Goal: Task Accomplishment & Management: Manage account settings

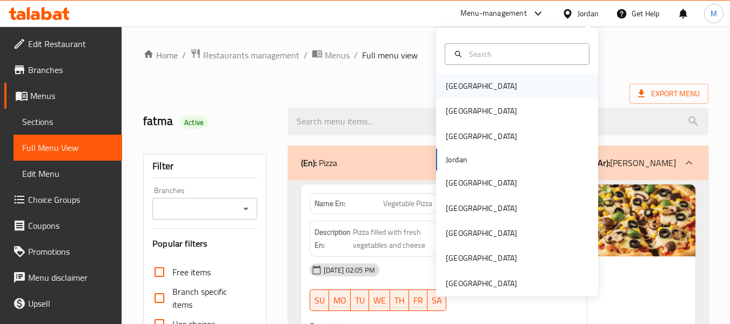
click at [454, 89] on div "[GEOGRAPHIC_DATA]" at bounding box center [481, 86] width 71 height 12
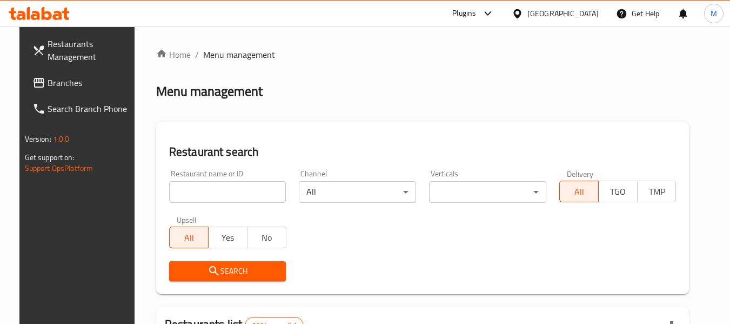
click at [50, 82] on span "Branches" at bounding box center [90, 82] width 85 height 13
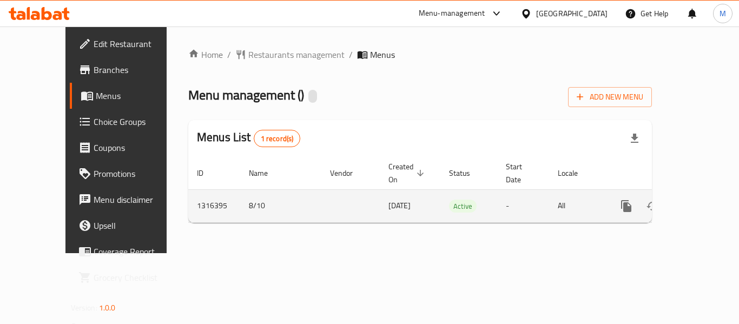
click at [702, 194] on link "enhanced table" at bounding box center [704, 206] width 26 height 26
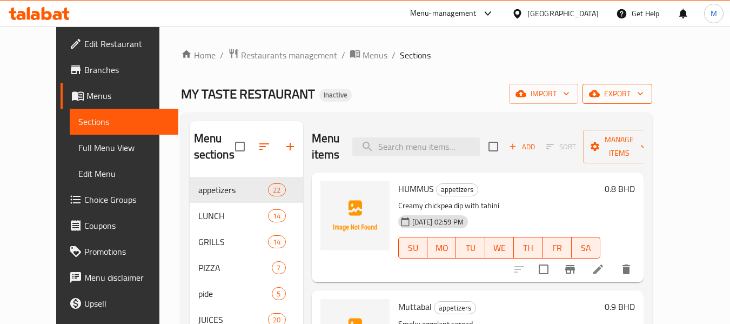
click at [644, 95] on span "export" at bounding box center [618, 94] width 52 height 14
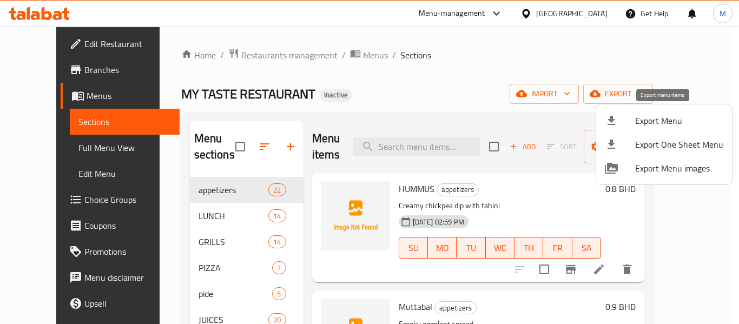
click at [645, 123] on span "Export Menu" at bounding box center [679, 120] width 88 height 13
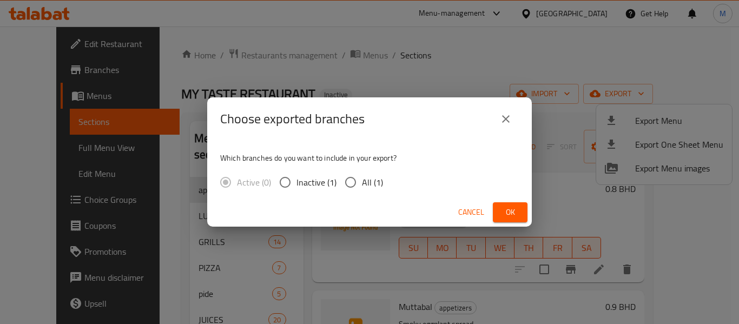
click at [347, 178] on input "All (1)" at bounding box center [350, 182] width 23 height 23
radio input "true"
click at [503, 210] on span "Ok" at bounding box center [509, 212] width 17 height 14
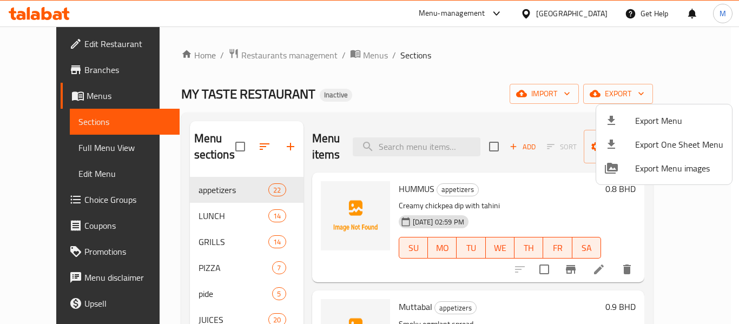
click at [60, 144] on div at bounding box center [369, 162] width 739 height 324
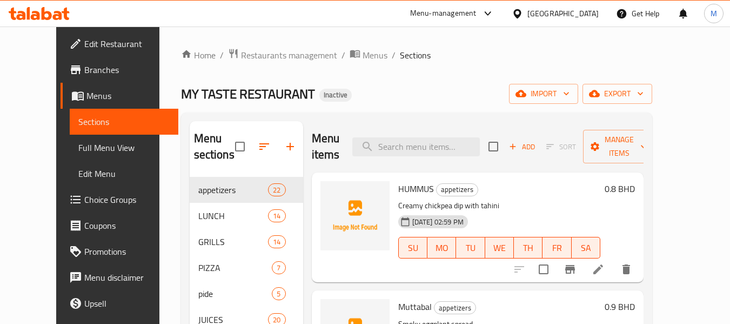
drag, startPoint x: 60, startPoint y: 144, endPoint x: 124, endPoint y: 139, distance: 64.5
click at [78, 144] on span "Full Menu View" at bounding box center [123, 147] width 91 height 13
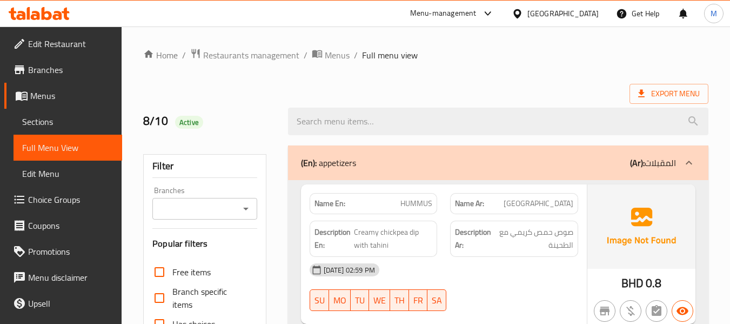
scroll to position [361, 0]
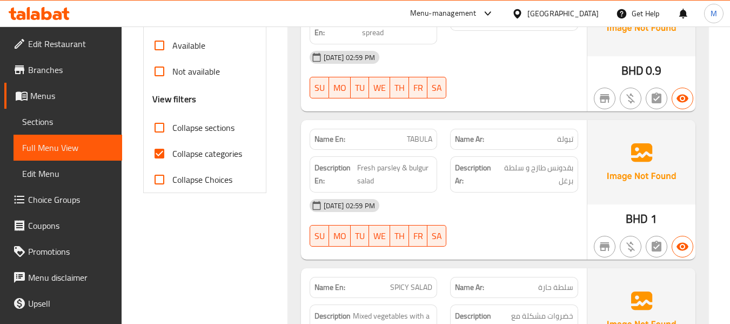
click at [161, 126] on input "Collapse sections" at bounding box center [160, 128] width 26 height 26
checkbox input "true"
click at [164, 155] on input "Collapse categories" at bounding box center [160, 154] width 26 height 26
checkbox input "false"
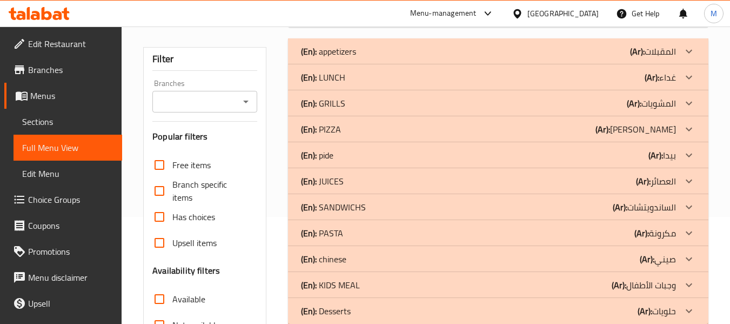
scroll to position [35, 0]
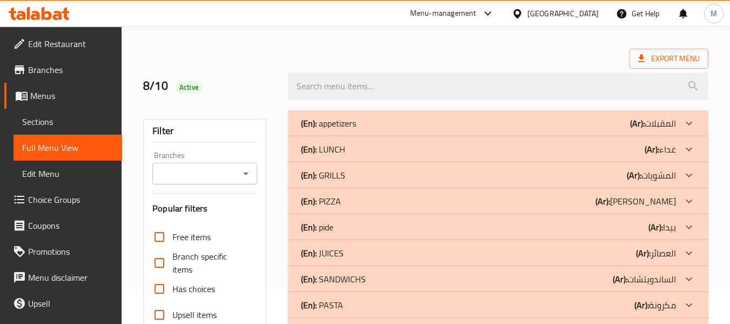
click at [323, 124] on p "(En): appetizers" at bounding box center [328, 123] width 55 height 13
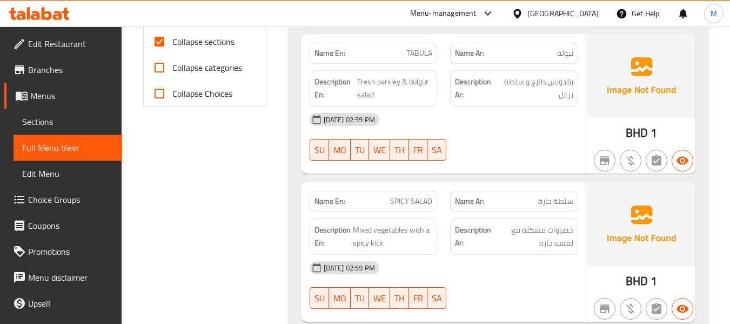
scroll to position [468, 0]
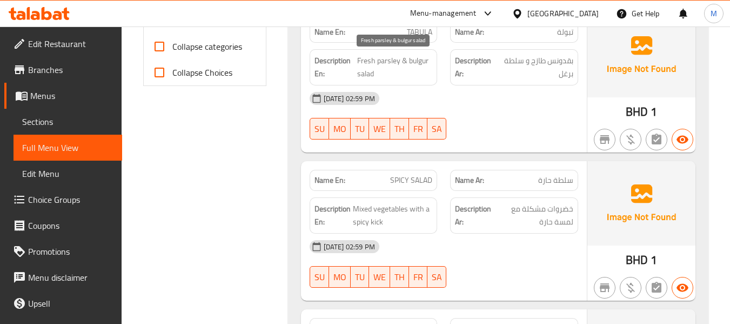
click at [394, 64] on span "Fresh parsley & bulgur salad" at bounding box center [395, 67] width 76 height 26
copy span "Fresh parsley & bulgur salad"
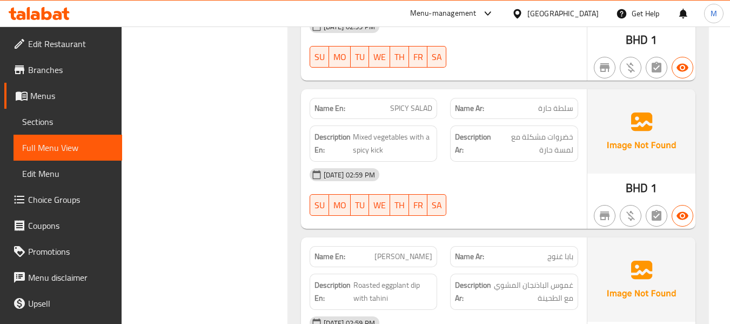
click at [384, 140] on span "Mixed vegetables with a spicy kick" at bounding box center [393, 143] width 80 height 26
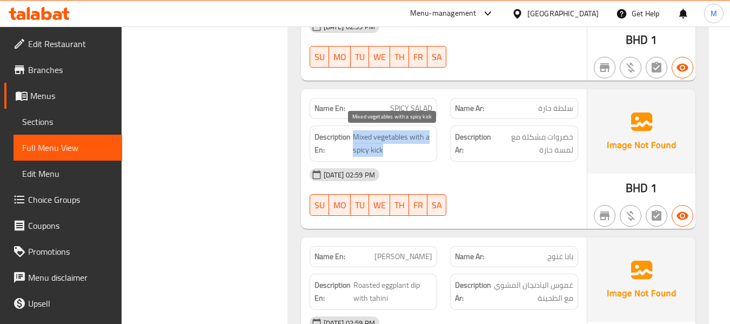
click at [384, 140] on span "Mixed vegetables with a spicy kick" at bounding box center [393, 143] width 80 height 26
copy span "Mixed vegetables with a spicy kick"
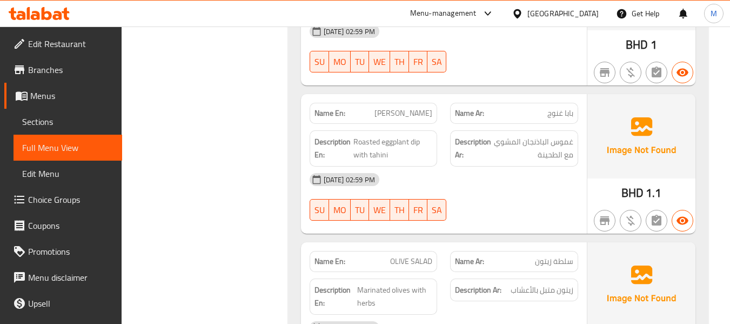
scroll to position [756, 0]
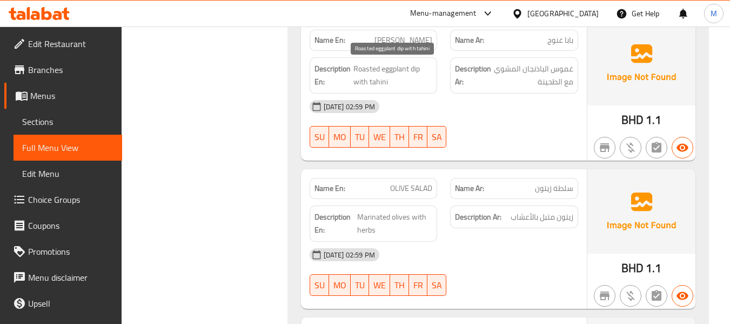
click at [408, 77] on span "Roasted eggplant dip with tahini" at bounding box center [393, 75] width 79 height 26
copy span "Roasted eggplant dip with tahini"
click at [416, 67] on span "Roasted eggplant dip with tahini" at bounding box center [393, 75] width 79 height 26
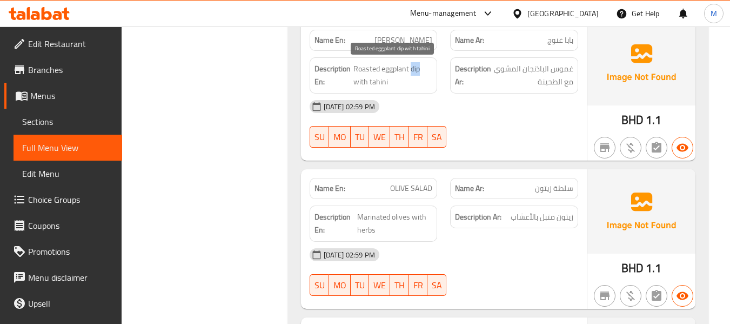
click at [416, 67] on span "Roasted eggplant dip with tahini" at bounding box center [393, 75] width 79 height 26
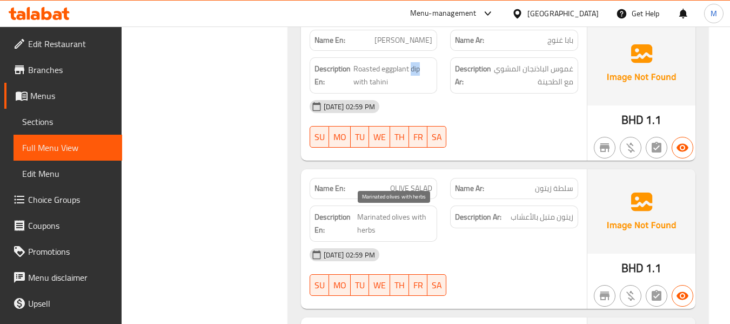
click at [399, 219] on span "Marinated olives with herbs" at bounding box center [394, 223] width 75 height 26
copy span "Marinated olives with herbs"
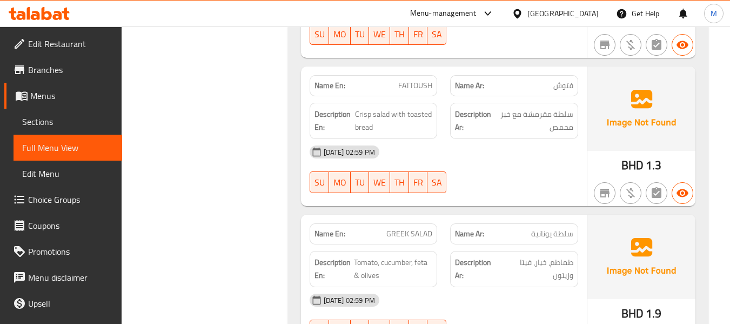
scroll to position [1188, 0]
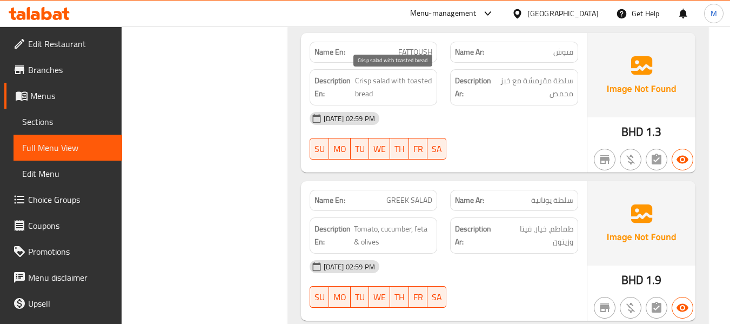
click at [358, 82] on span "Crisp salad with toasted bread" at bounding box center [393, 87] width 77 height 26
copy span "Crisp"
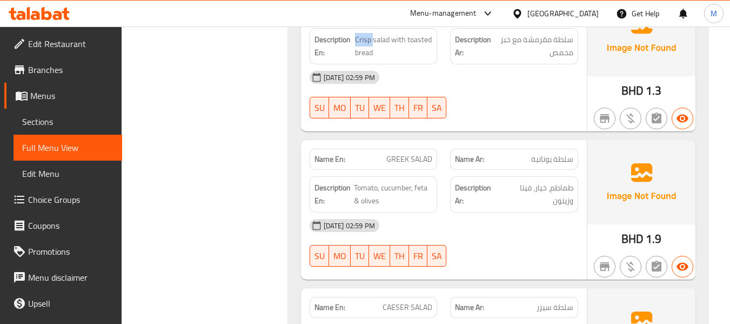
scroll to position [1260, 0]
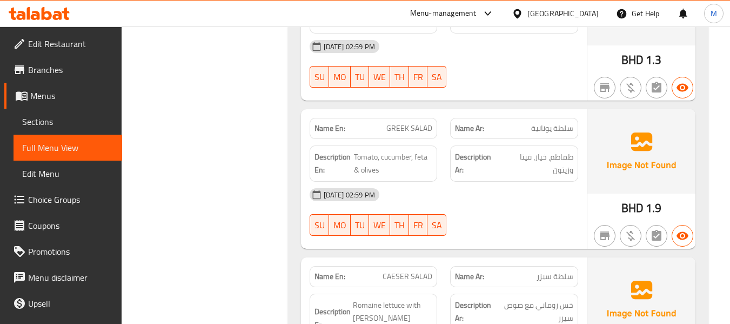
click at [414, 170] on span "Tomato, cucumber, feta & olives" at bounding box center [393, 163] width 78 height 26
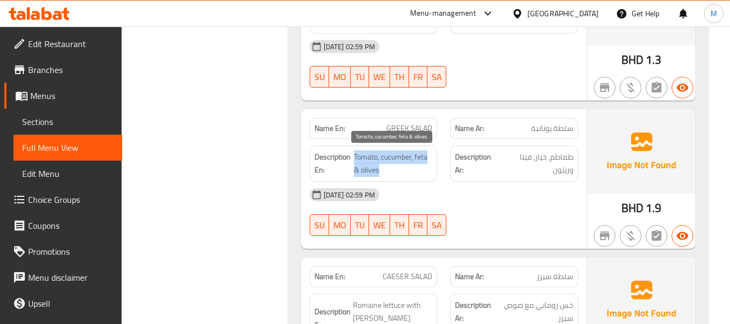
click at [414, 170] on span "Tomato, cucumber, feta & olives" at bounding box center [393, 163] width 78 height 26
copy span "Tomato, cucumber, feta & olives"
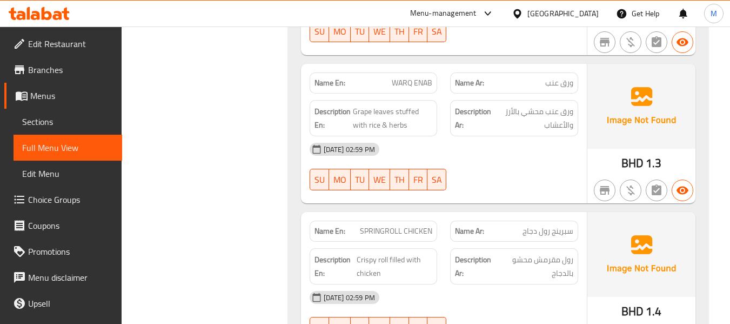
scroll to position [1765, 0]
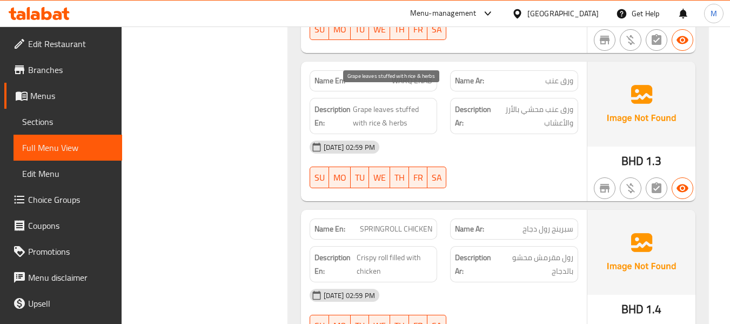
click at [389, 103] on span "Grape leaves stuffed with rice & herbs" at bounding box center [393, 116] width 80 height 26
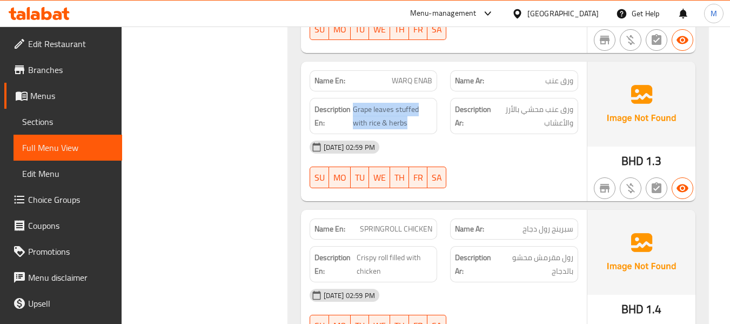
copy span "Grape leaves stuffed with rice & herbs"
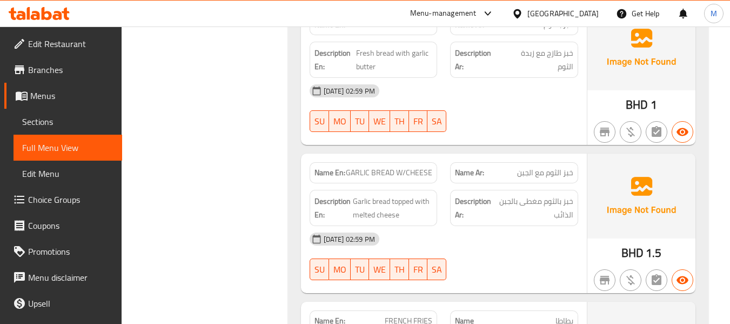
scroll to position [2486, 0]
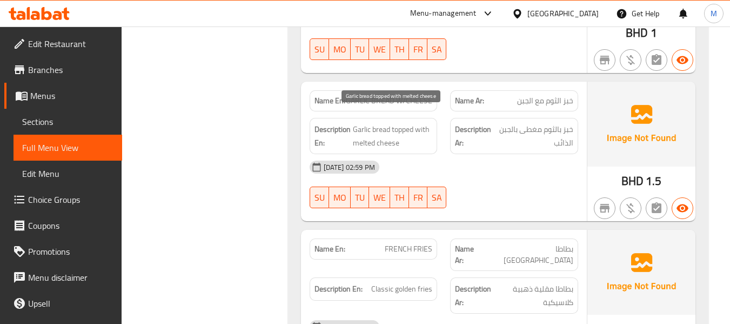
click at [391, 127] on span "Garlic bread topped with melted cheese" at bounding box center [393, 136] width 80 height 26
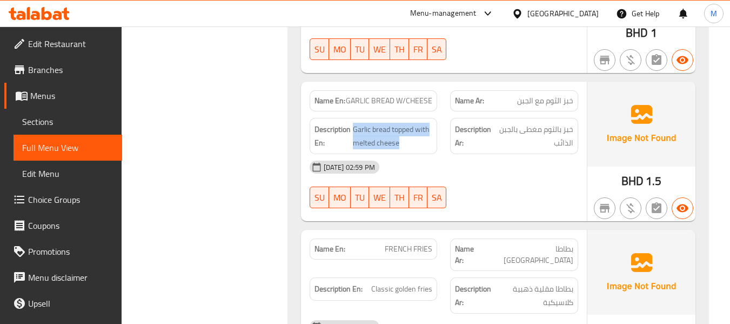
copy span "Garlic bread topped with melted cheese"
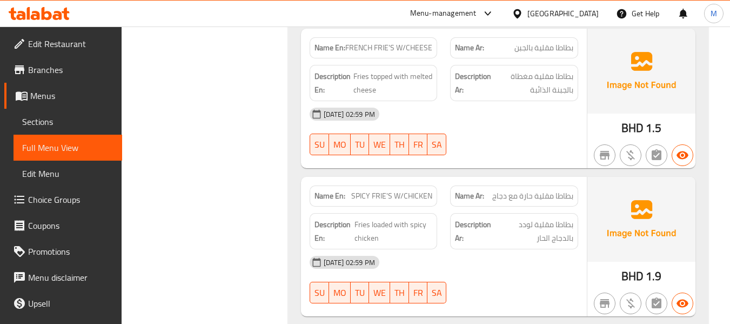
scroll to position [2919, 0]
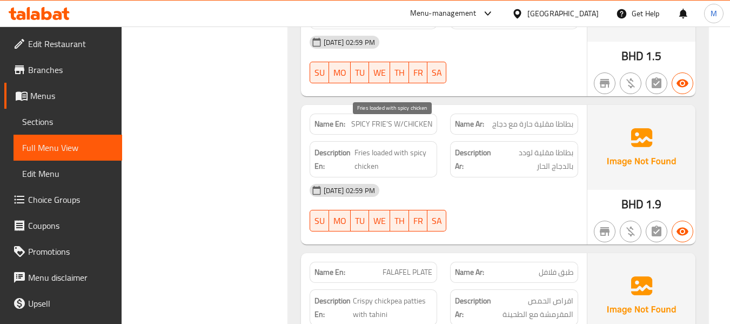
click at [384, 146] on span "Fries loaded with spicy chicken" at bounding box center [394, 159] width 78 height 26
copy span "Fries loaded with spicy chicken"
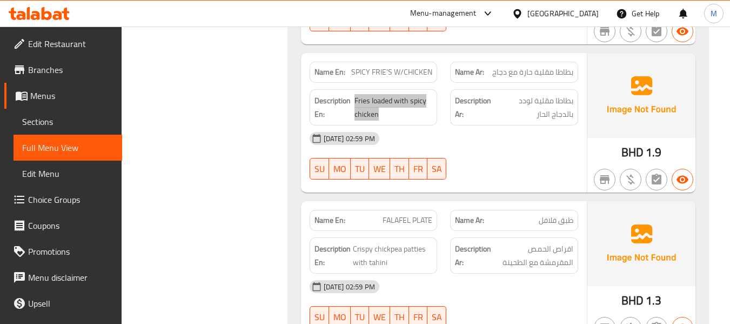
scroll to position [2991, 0]
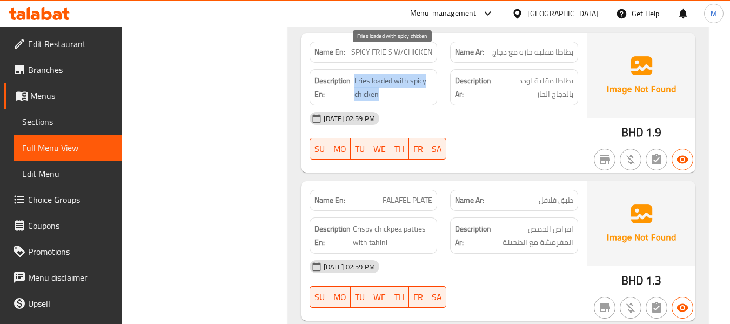
copy span "Fries loaded with spicy chicken"
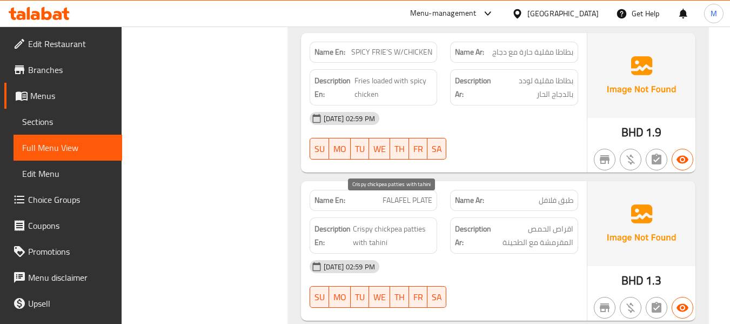
click at [401, 222] on span "Crispy chickpea patties with tahini" at bounding box center [393, 235] width 80 height 26
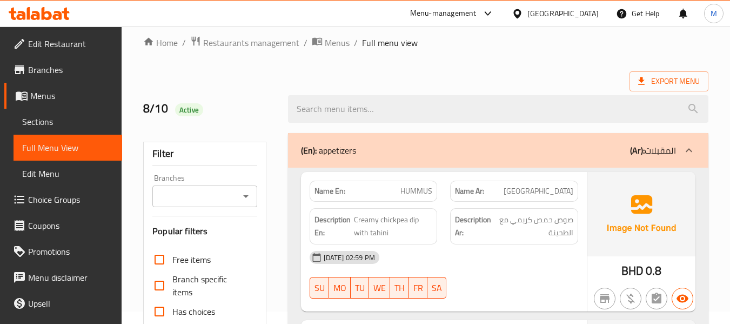
scroll to position [0, 0]
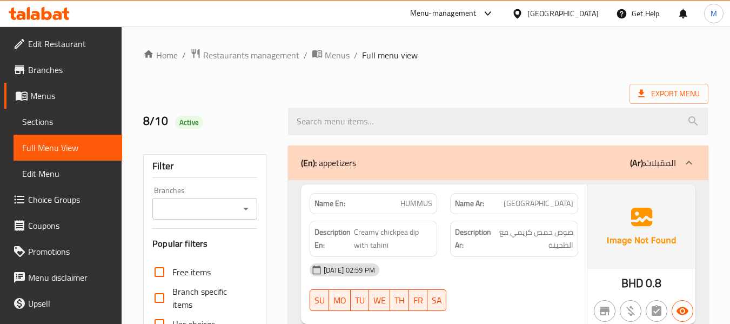
click at [325, 159] on p "(En): appetizers" at bounding box center [328, 162] width 55 height 13
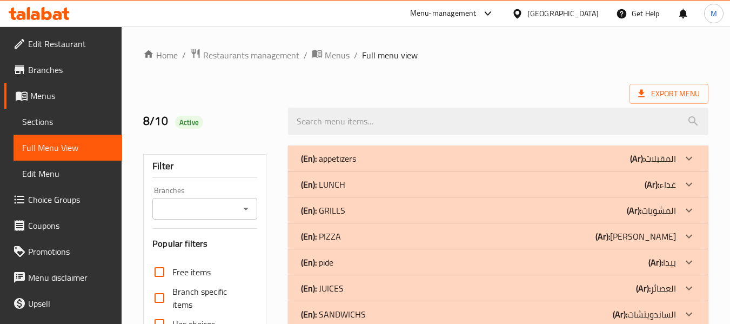
click at [335, 188] on p "(En): LUNCH" at bounding box center [323, 184] width 44 height 13
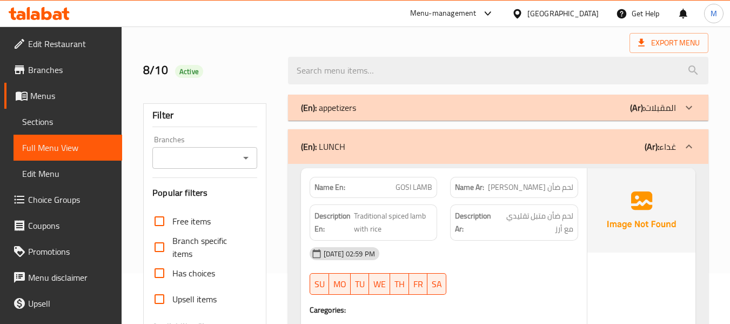
scroll to position [72, 0]
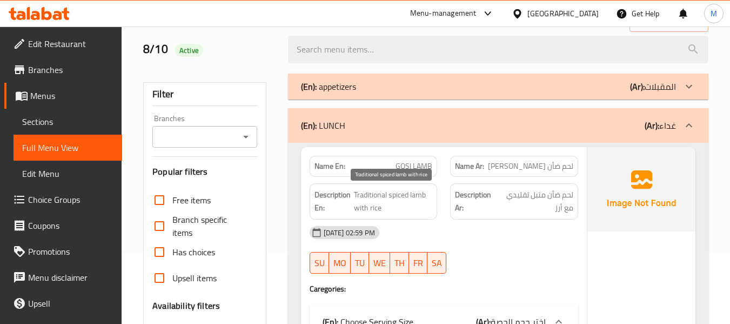
click at [383, 191] on span "Traditional spiced lamb with rice" at bounding box center [393, 201] width 78 height 26
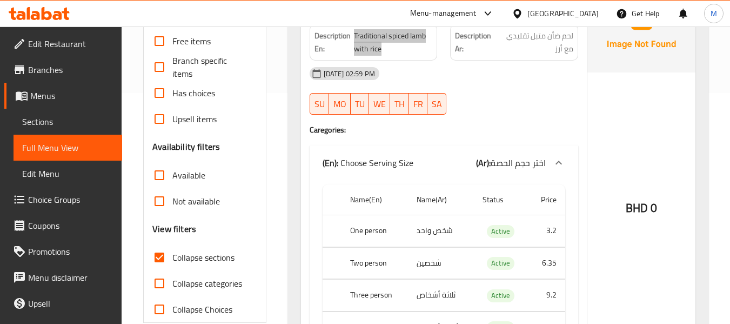
scroll to position [144, 0]
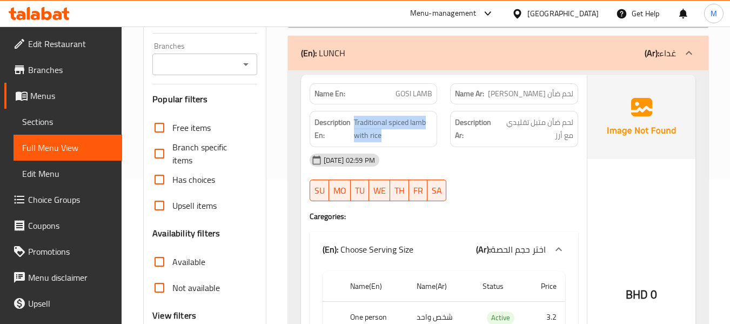
click at [409, 97] on span "GOSI LAMB" at bounding box center [414, 93] width 37 height 11
click at [410, 96] on span "GOSI LAMB" at bounding box center [414, 93] width 37 height 11
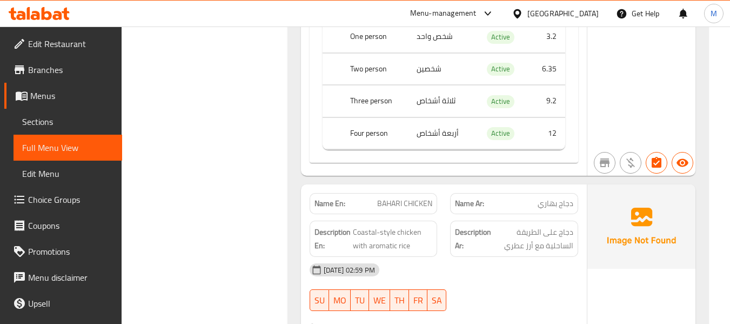
scroll to position [1946, 0]
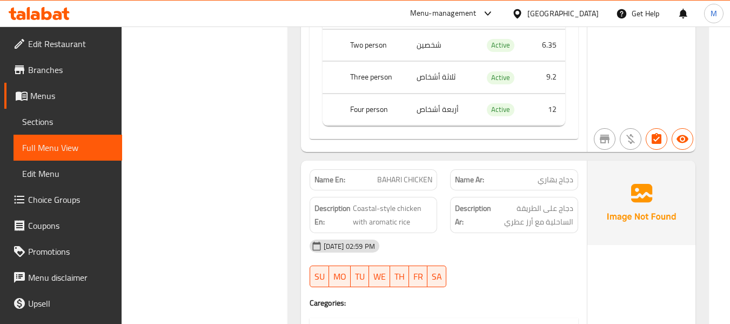
click at [387, 183] on span "BAHARI CHICKEN" at bounding box center [404, 179] width 55 height 11
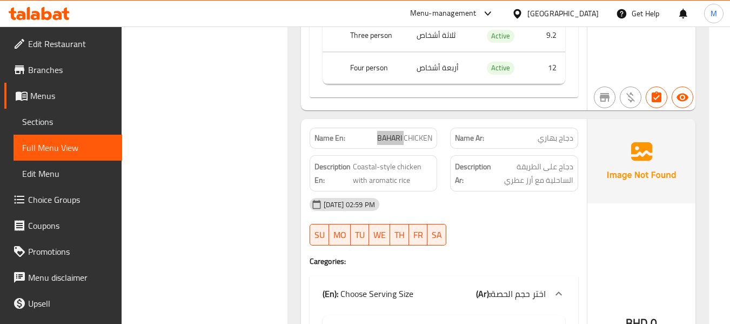
scroll to position [2018, 0]
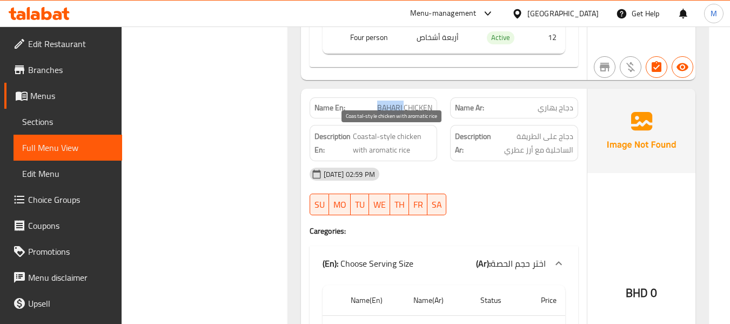
click at [407, 144] on span "Coastal-style chicken with aromatic rice" at bounding box center [393, 143] width 80 height 26
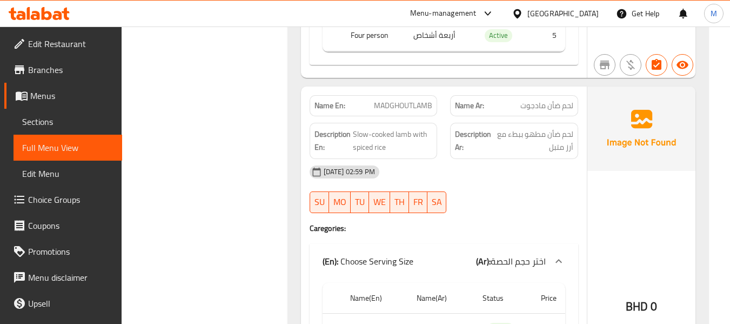
scroll to position [2451, 0]
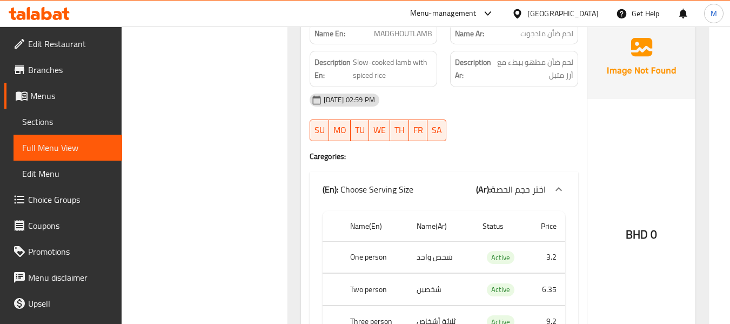
click at [540, 37] on span "لحم ضأن مادجوت" at bounding box center [547, 33] width 53 height 11
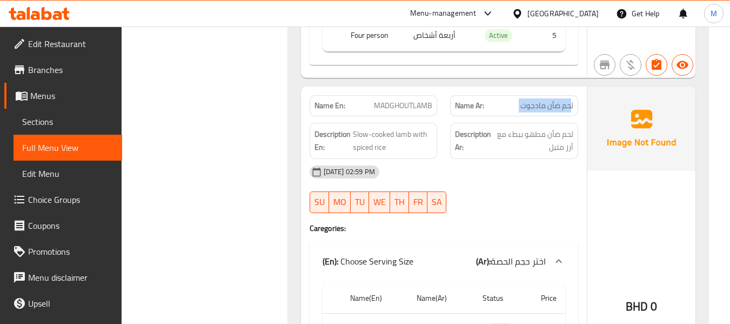
click at [399, 106] on span "MADGHOUTLAMB" at bounding box center [403, 105] width 58 height 11
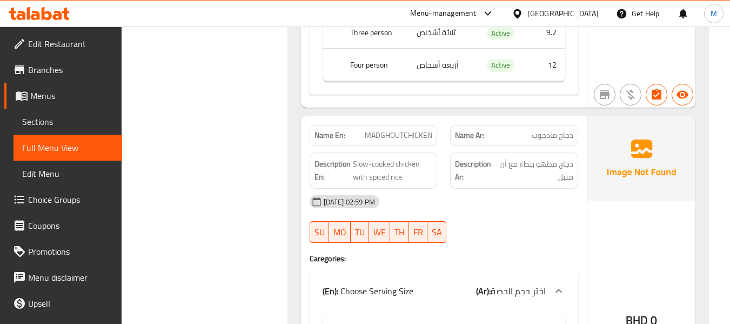
scroll to position [2812, 0]
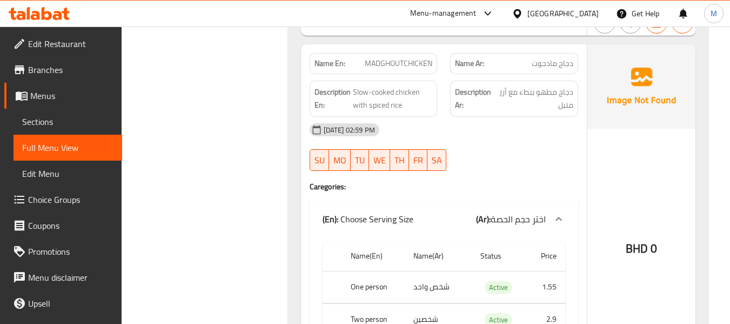
click at [397, 65] on span "MADGHOUTCHICKEN" at bounding box center [399, 63] width 68 height 11
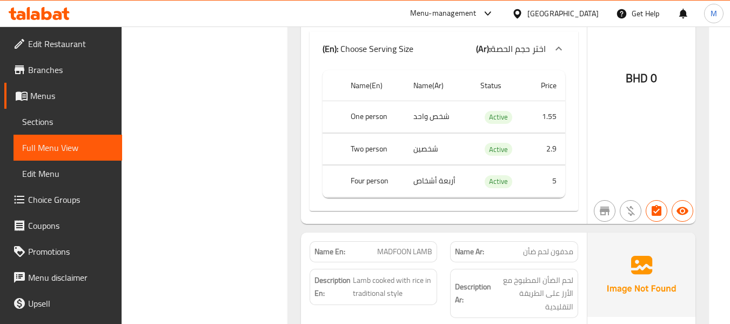
scroll to position [3028, 0]
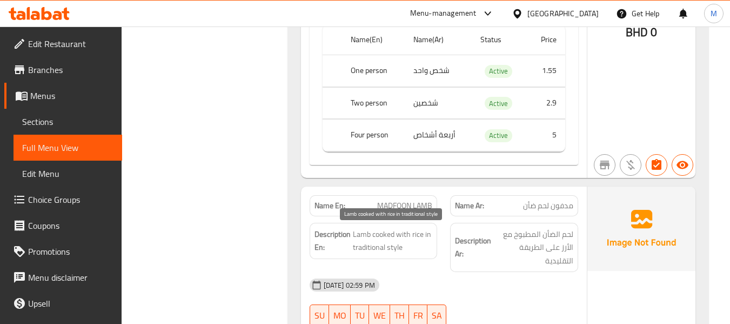
click at [397, 248] on span "Lamb cooked with rice in traditional style" at bounding box center [393, 241] width 80 height 26
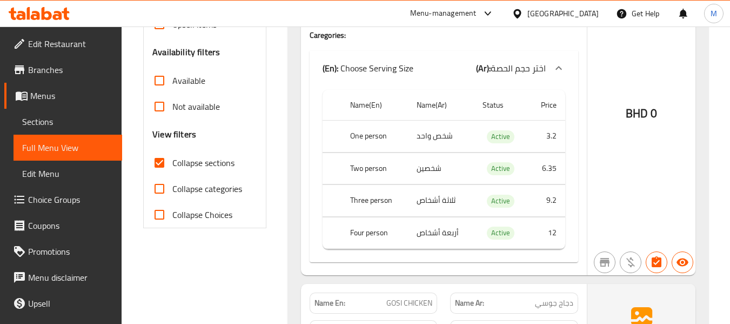
scroll to position [118, 0]
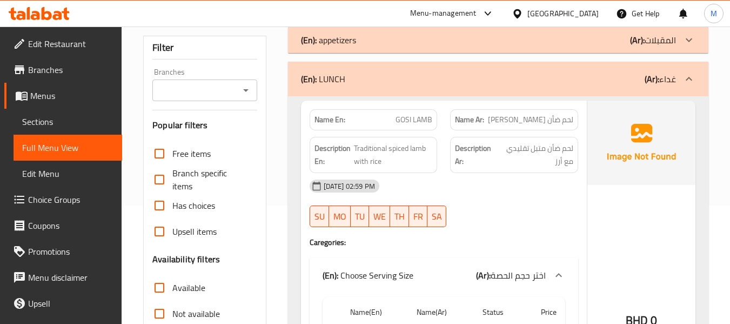
drag, startPoint x: 305, startPoint y: 87, endPoint x: 286, endPoint y: 100, distance: 22.9
click at [305, 87] on div "(En): LUNCH (Ar): غداء" at bounding box center [498, 79] width 421 height 35
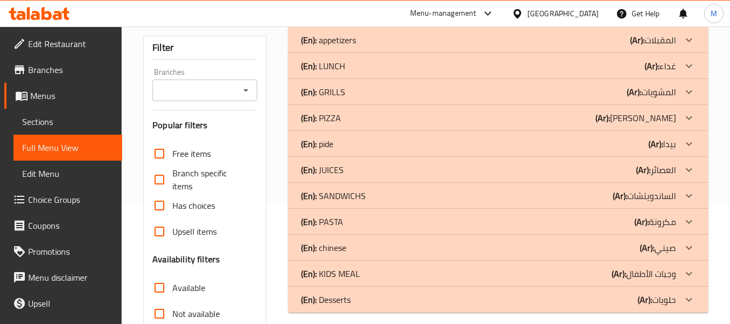
click at [349, 92] on div "(En): GRILLS (Ar): المشويات" at bounding box center [488, 91] width 375 height 13
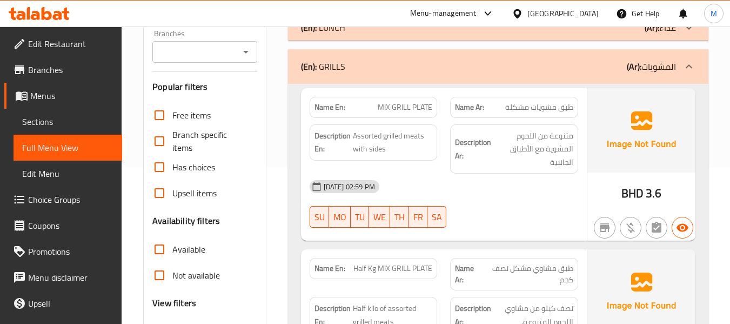
scroll to position [191, 0]
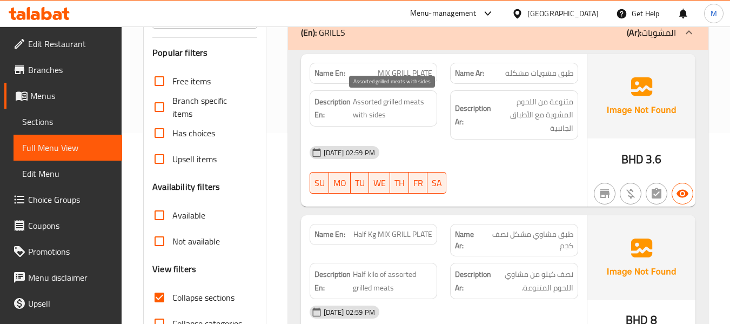
click at [371, 107] on span "Assorted grilled meats with sides" at bounding box center [393, 108] width 80 height 26
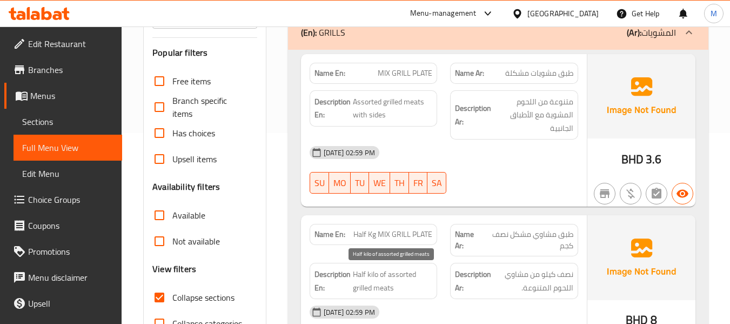
click at [368, 279] on span "Half kilo of assorted grilled meats" at bounding box center [393, 281] width 80 height 26
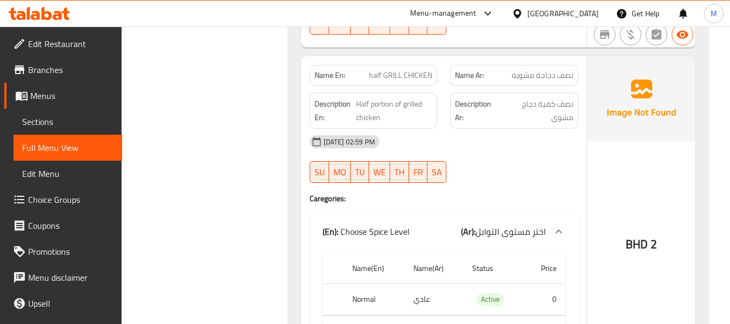
scroll to position [623, 0]
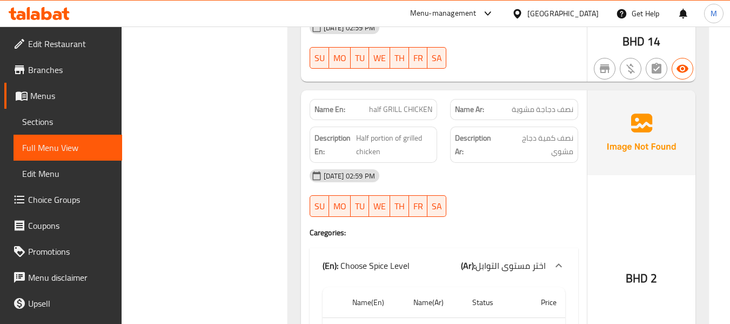
click at [404, 108] on span "half GRILL CHICKEN" at bounding box center [400, 109] width 63 height 11
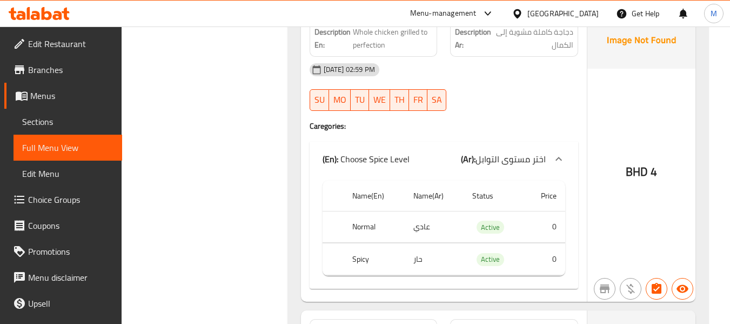
scroll to position [984, 0]
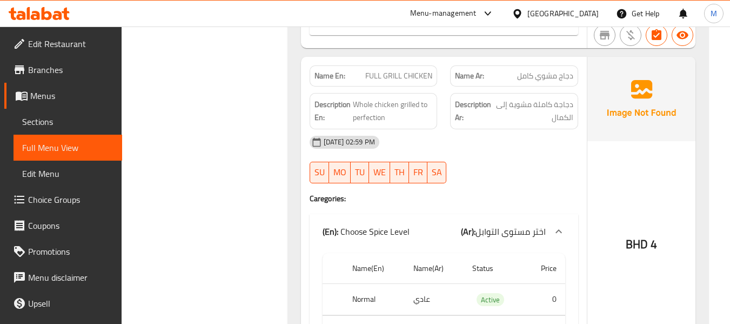
click at [406, 82] on span "FULL GRILL CHICKEN" at bounding box center [399, 75] width 67 height 11
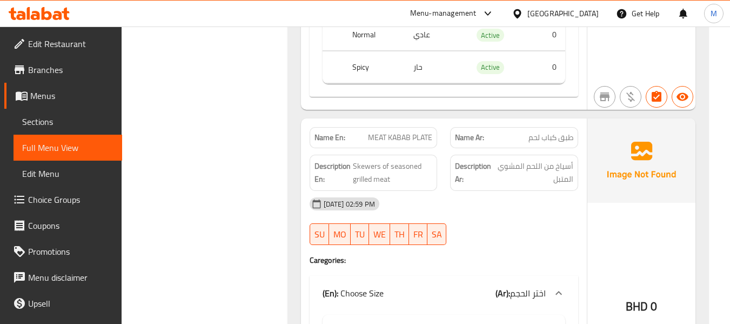
scroll to position [1272, 0]
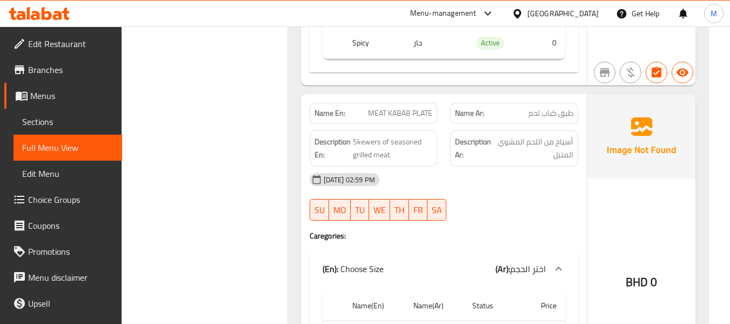
click at [380, 148] on span "Skewers of seasoned grilled meat" at bounding box center [393, 148] width 80 height 26
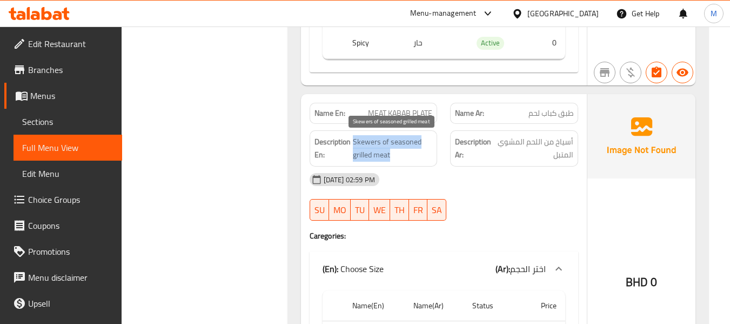
click at [380, 148] on span "Skewers of seasoned grilled meat" at bounding box center [393, 148] width 80 height 26
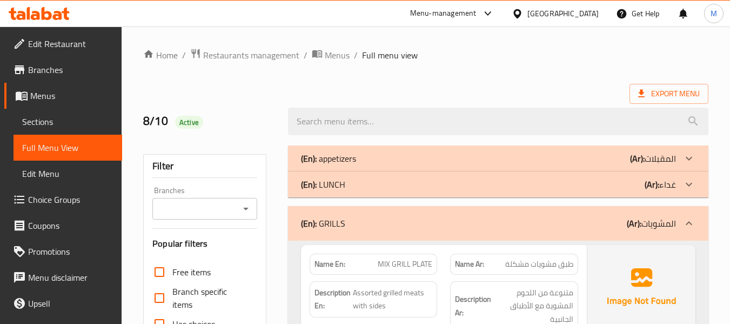
scroll to position [144, 0]
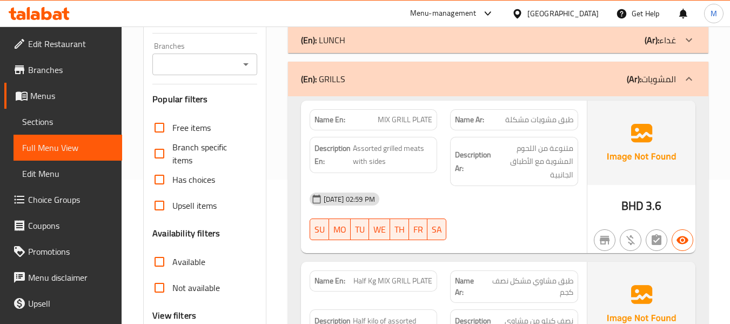
click at [395, 117] on span "MIX GRILL PLATE" at bounding box center [405, 119] width 55 height 11
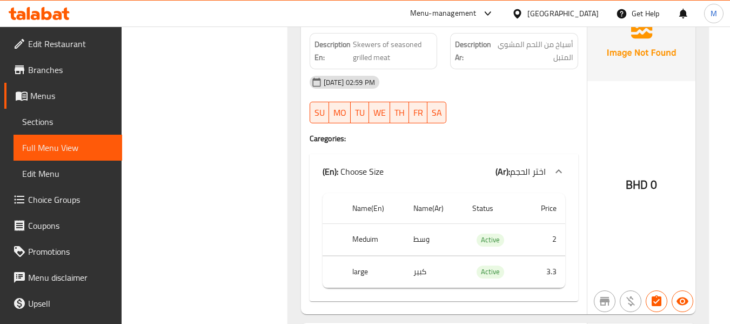
scroll to position [1298, 0]
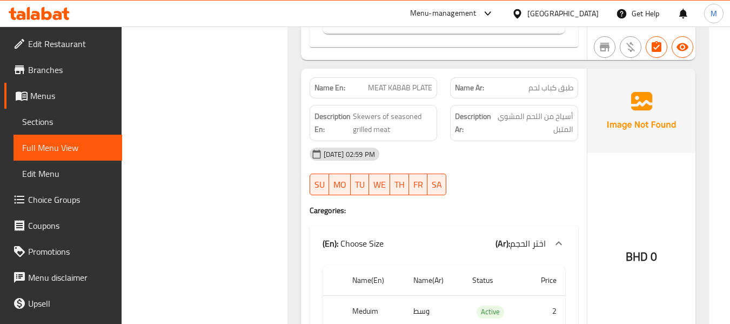
click at [390, 87] on span "MEAT KABAB PLATE" at bounding box center [400, 87] width 64 height 11
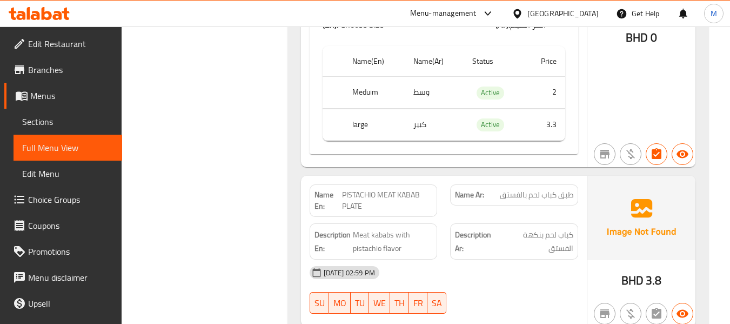
scroll to position [1586, 0]
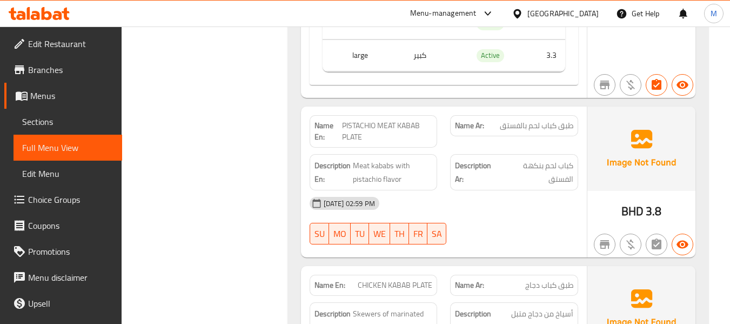
click at [391, 120] on span "PISTACHIO MEAT KABAB PLATE" at bounding box center [387, 131] width 90 height 23
click at [367, 175] on span "Meat kababs with pistachio flavor" at bounding box center [393, 172] width 80 height 26
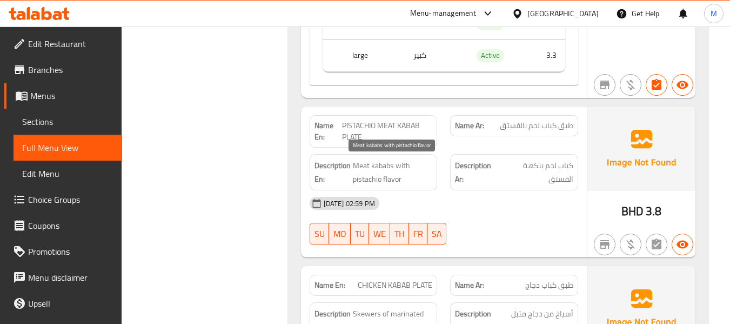
click at [367, 175] on span "Meat kababs with pistachio flavor" at bounding box center [393, 172] width 80 height 26
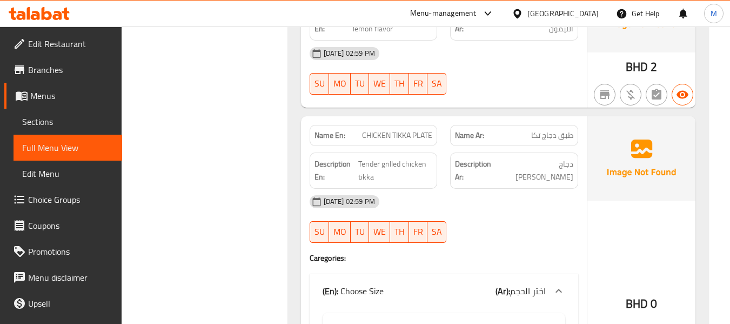
scroll to position [2451, 0]
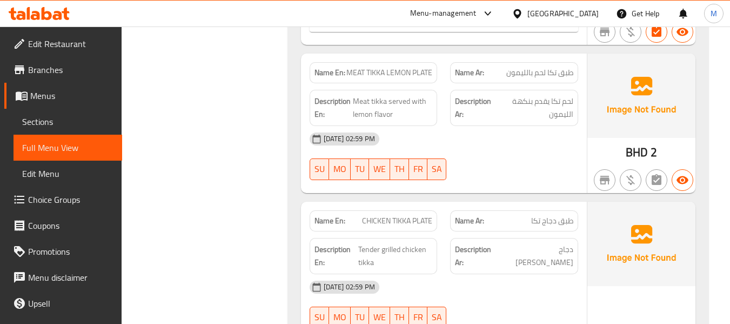
click at [380, 71] on span "MEAT TIKKA LEMON PLATE" at bounding box center [390, 72] width 86 height 11
click at [488, 284] on div "[DATE] 02:59 PM" at bounding box center [444, 287] width 282 height 26
click at [369, 250] on span "Tender grilled chicken tikka" at bounding box center [395, 256] width 74 height 26
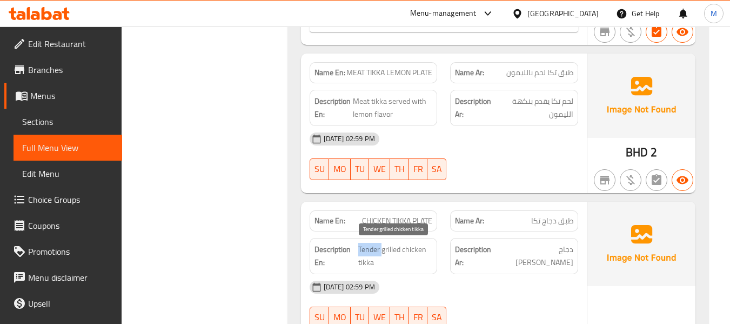
click at [369, 250] on span "Tender grilled chicken tikka" at bounding box center [395, 256] width 74 height 26
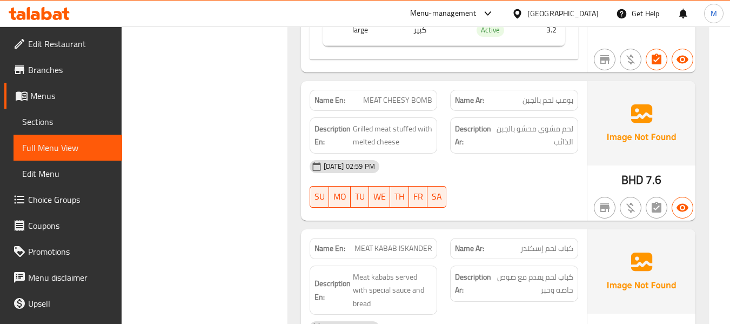
scroll to position [2956, 0]
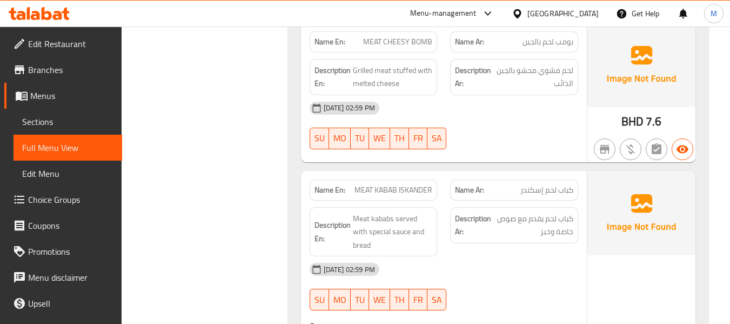
click at [432, 40] on span "MEAT CHEESY BOMB" at bounding box center [397, 41] width 69 height 11
click at [422, 38] on span "MEAT CHEESY BOMB" at bounding box center [397, 41] width 69 height 11
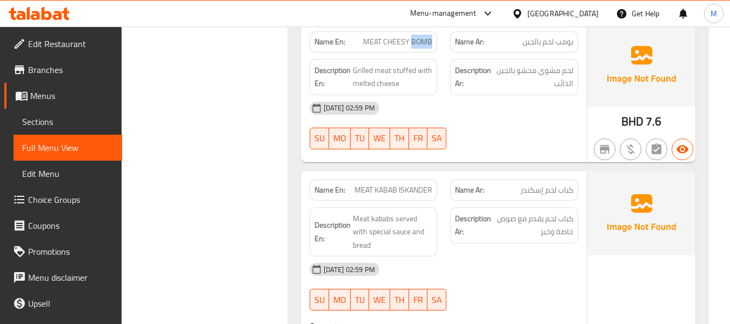
click at [560, 39] on span "بومب لحم بالجبن" at bounding box center [548, 41] width 51 height 11
click at [382, 71] on span "Grilled meat stuffed with melted cheese" at bounding box center [393, 77] width 80 height 26
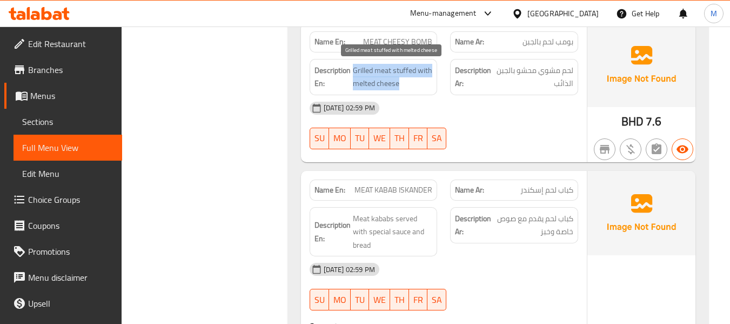
click at [382, 71] on span "Grilled meat stuffed with melted cheese" at bounding box center [393, 77] width 80 height 26
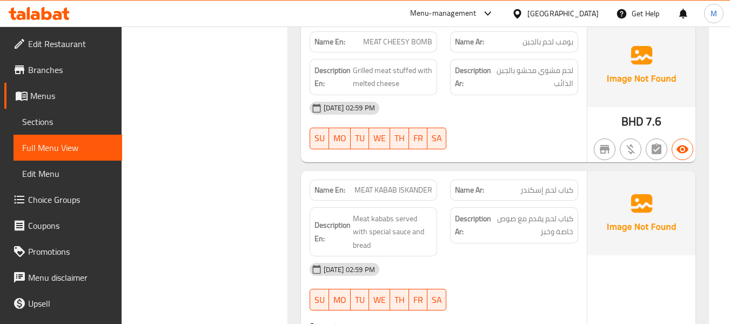
click at [401, 41] on span "MEAT CHEESY BOMB" at bounding box center [397, 41] width 69 height 11
click at [524, 289] on div "[DATE] 02:59 PM SU MO TU WE TH FR SA" at bounding box center [444, 286] width 282 height 61
click at [403, 225] on span "Meat kababs served with special sauce and bread" at bounding box center [393, 232] width 80 height 40
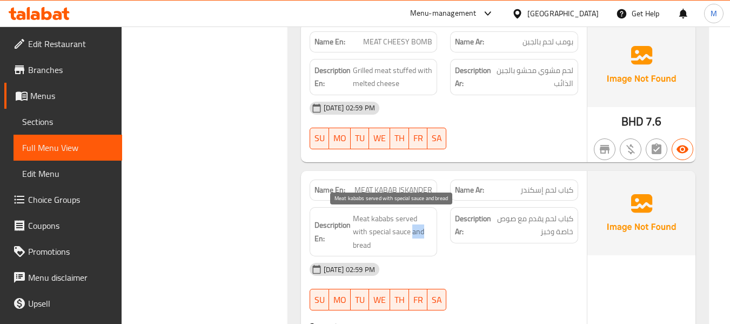
click at [403, 225] on span "Meat kababs served with special sauce and bread" at bounding box center [393, 232] width 80 height 40
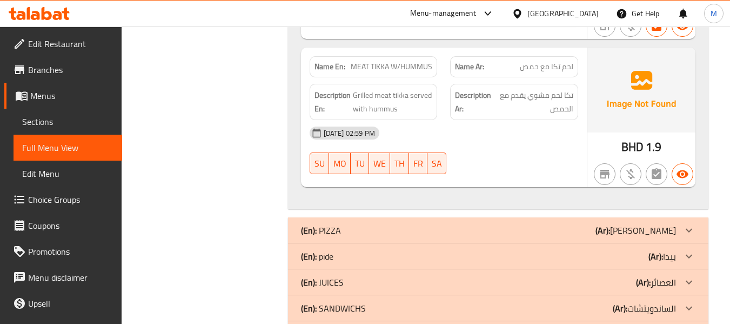
scroll to position [3384, 0]
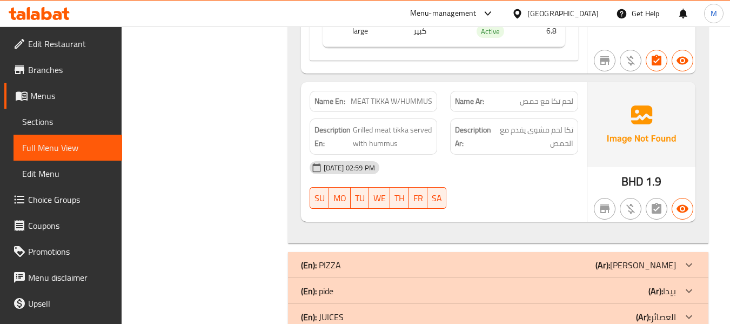
click at [410, 96] on span "MEAT TIKKA W/HUMMUS" at bounding box center [392, 101] width 82 height 11
click at [521, 182] on div "[DATE] 02:59 PM SU MO TU WE TH FR SA" at bounding box center [444, 185] width 282 height 61
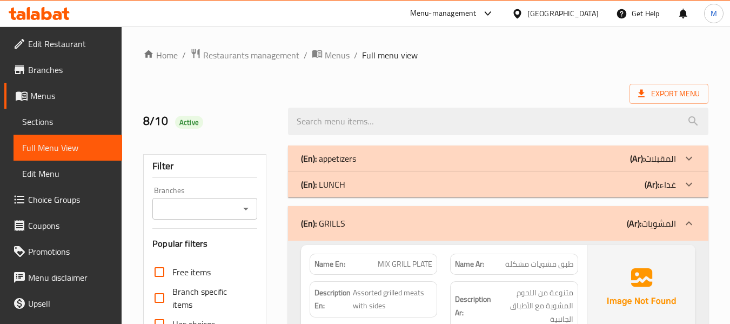
scroll to position [144, 0]
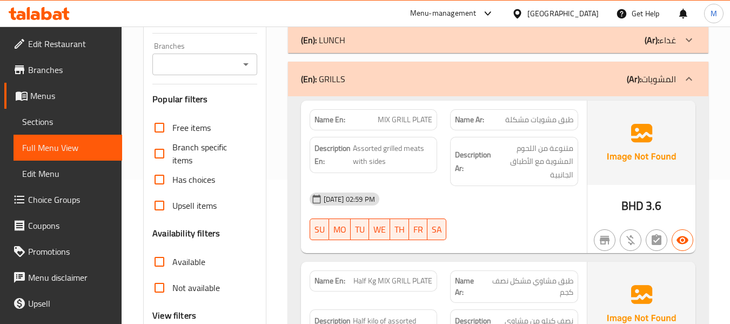
click at [463, 83] on div "(En): GRILLS (Ar): المشويات" at bounding box center [488, 78] width 375 height 13
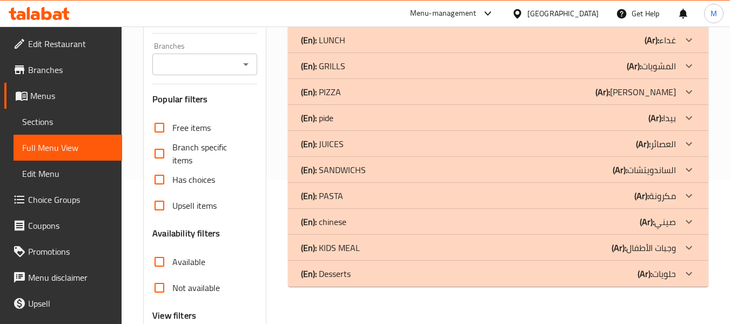
click at [341, 95] on div "(En): PIZZA (Ar): [PERSON_NAME]" at bounding box center [488, 91] width 375 height 13
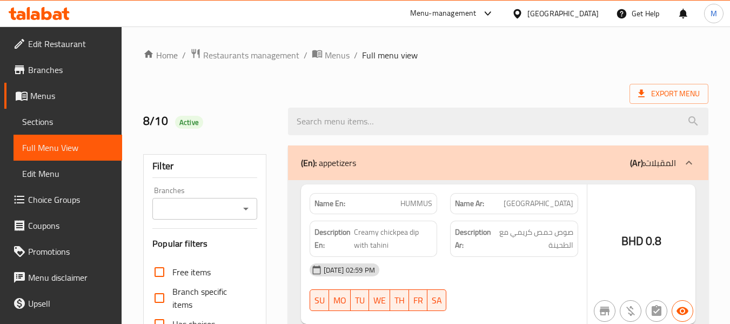
click at [53, 69] on div at bounding box center [365, 162] width 730 height 324
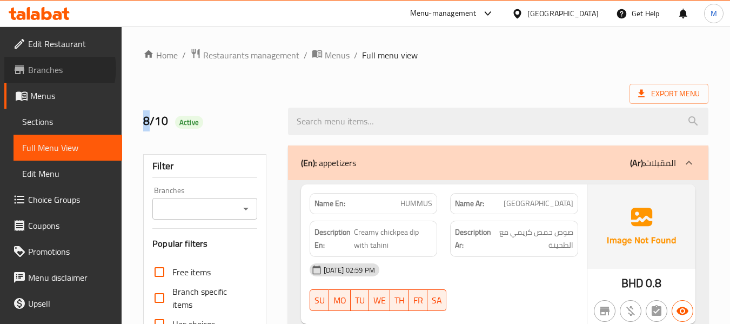
click at [53, 69] on span "Branches" at bounding box center [70, 69] width 85 height 13
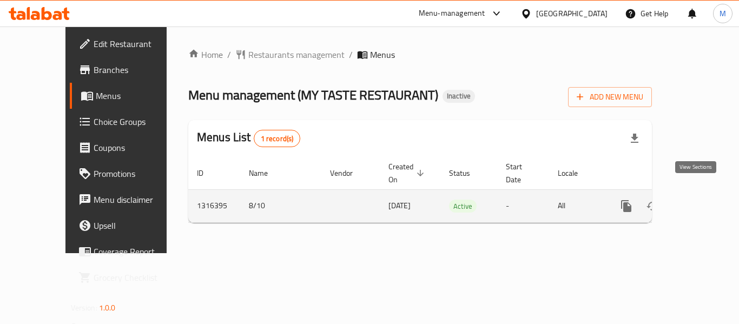
click at [700, 200] on icon "enhanced table" at bounding box center [703, 206] width 13 height 13
